Goal: Task Accomplishment & Management: Manage account settings

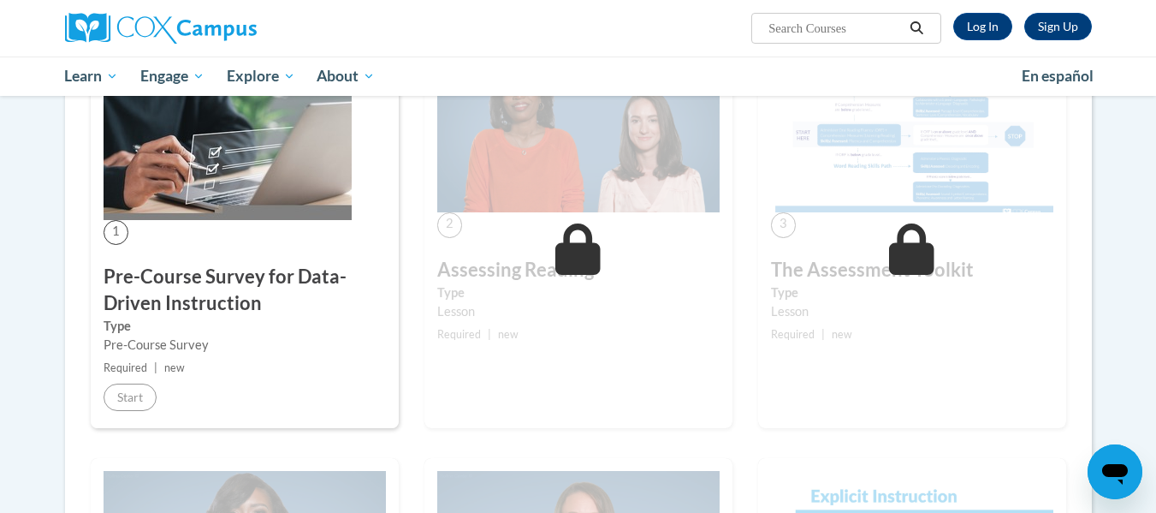
scroll to position [353, 0]
click at [973, 29] on link "Log In" at bounding box center [982, 26] width 59 height 27
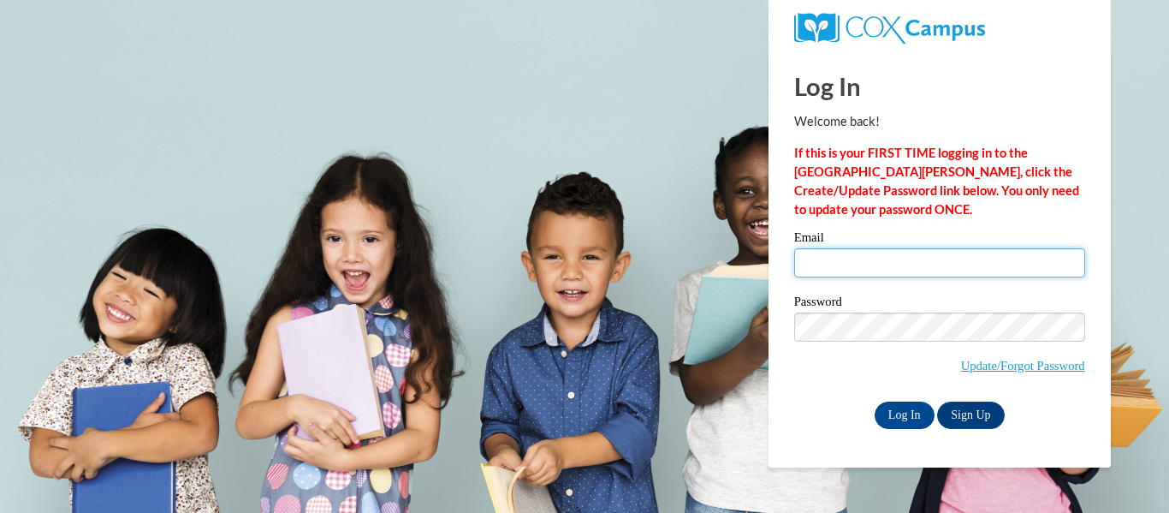
type input "[EMAIL_ADDRESS][DOMAIN_NAME]"
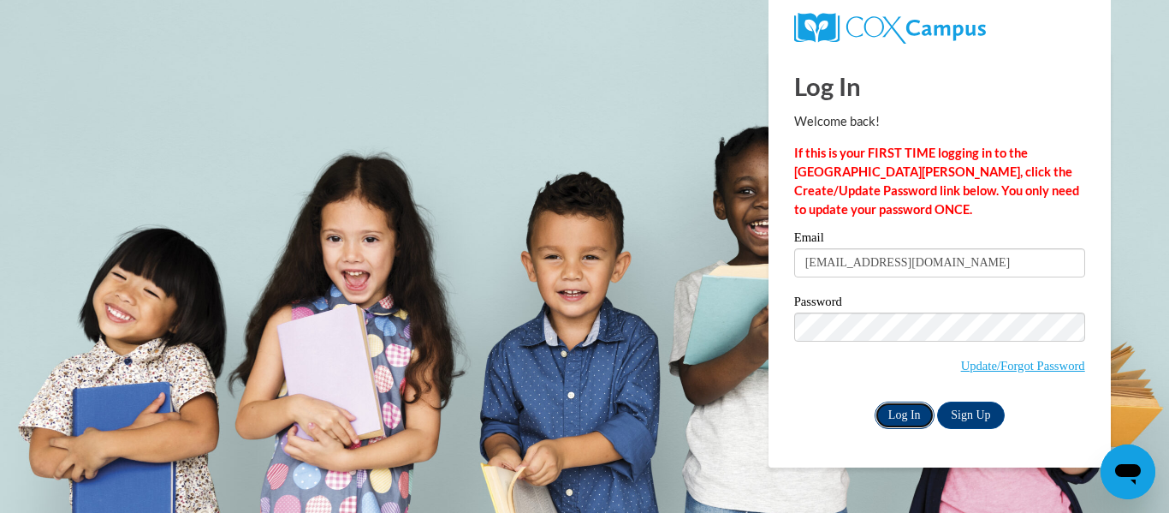
click at [894, 411] on input "Log In" at bounding box center [905, 414] width 60 height 27
